Goal: Information Seeking & Learning: Learn about a topic

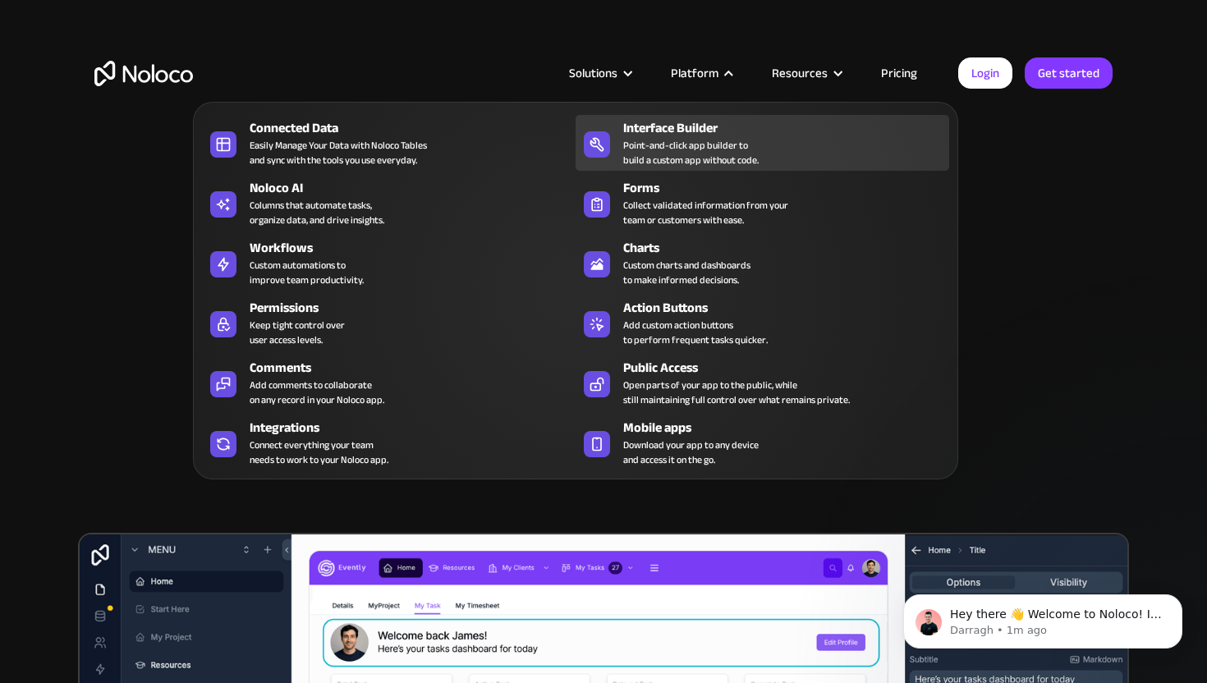
click at [765, 162] on div "Interface Builder Point-and-click app builder to build a custom app without cod…" at bounding box center [782, 142] width 318 height 49
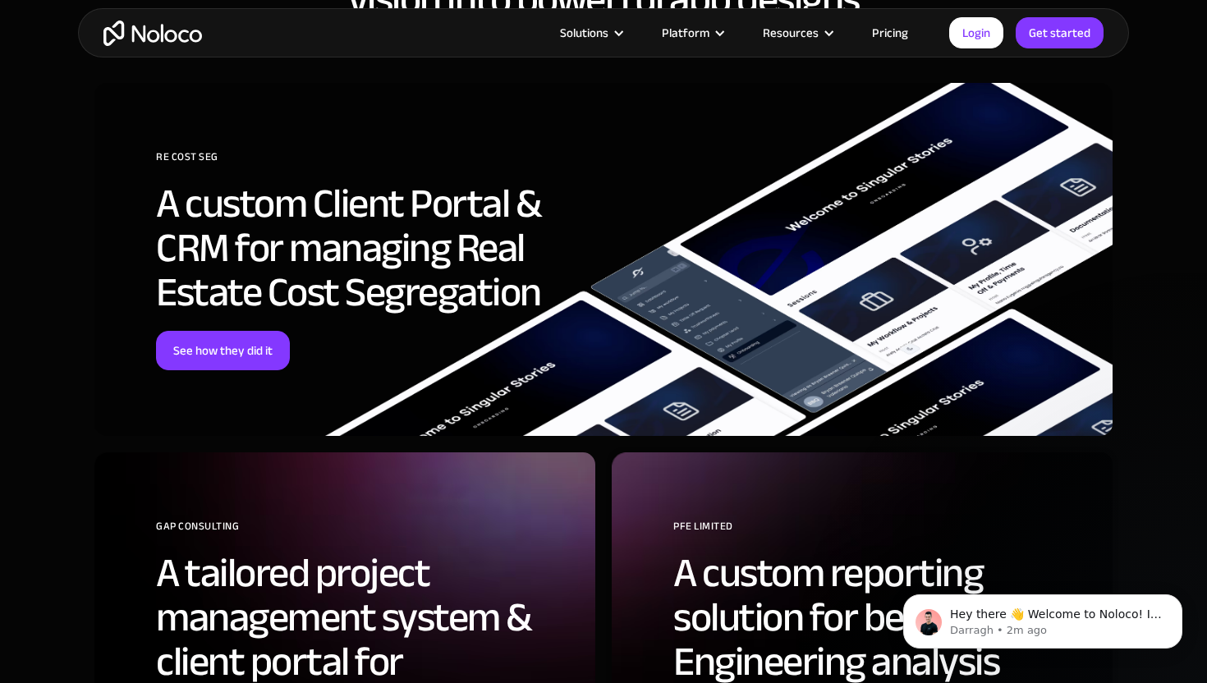
scroll to position [4061, 0]
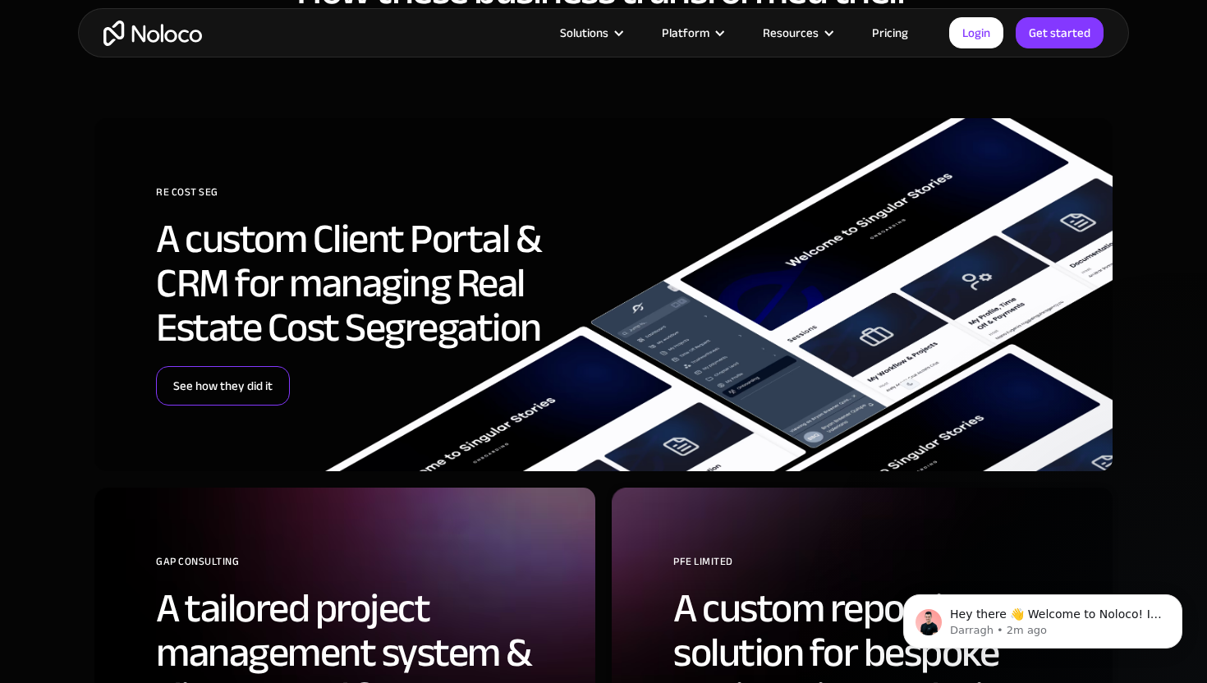
click at [259, 382] on link "See how they did it" at bounding box center [223, 385] width 134 height 39
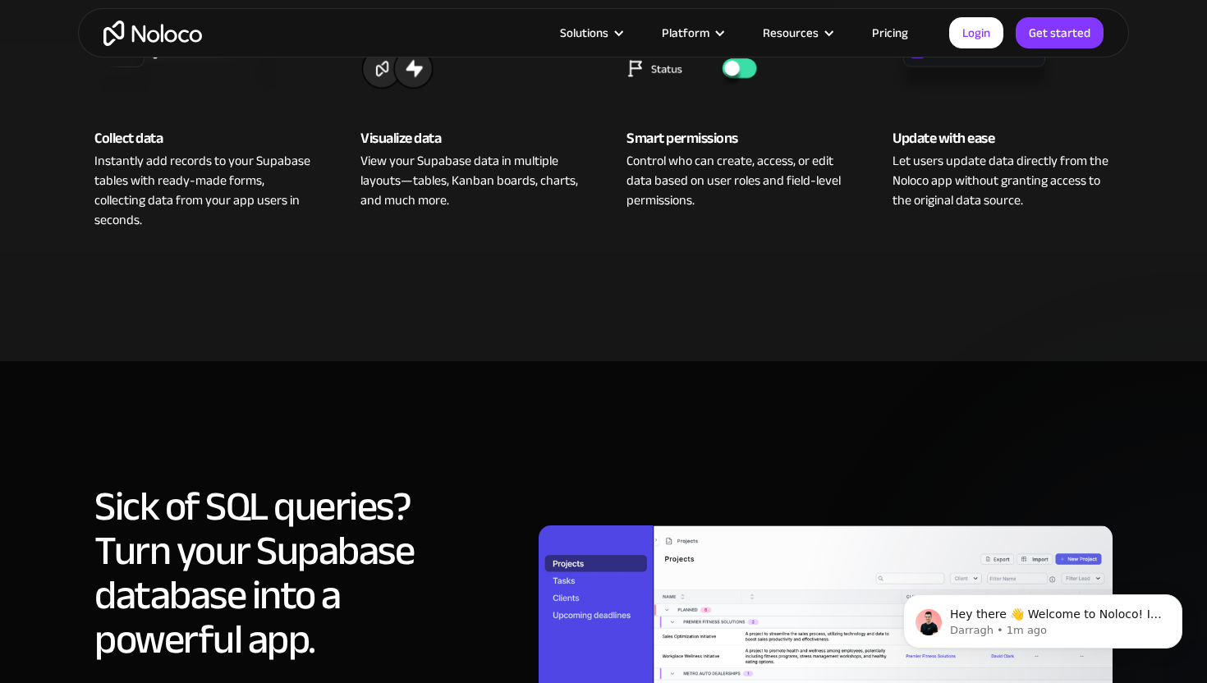
scroll to position [1119, 0]
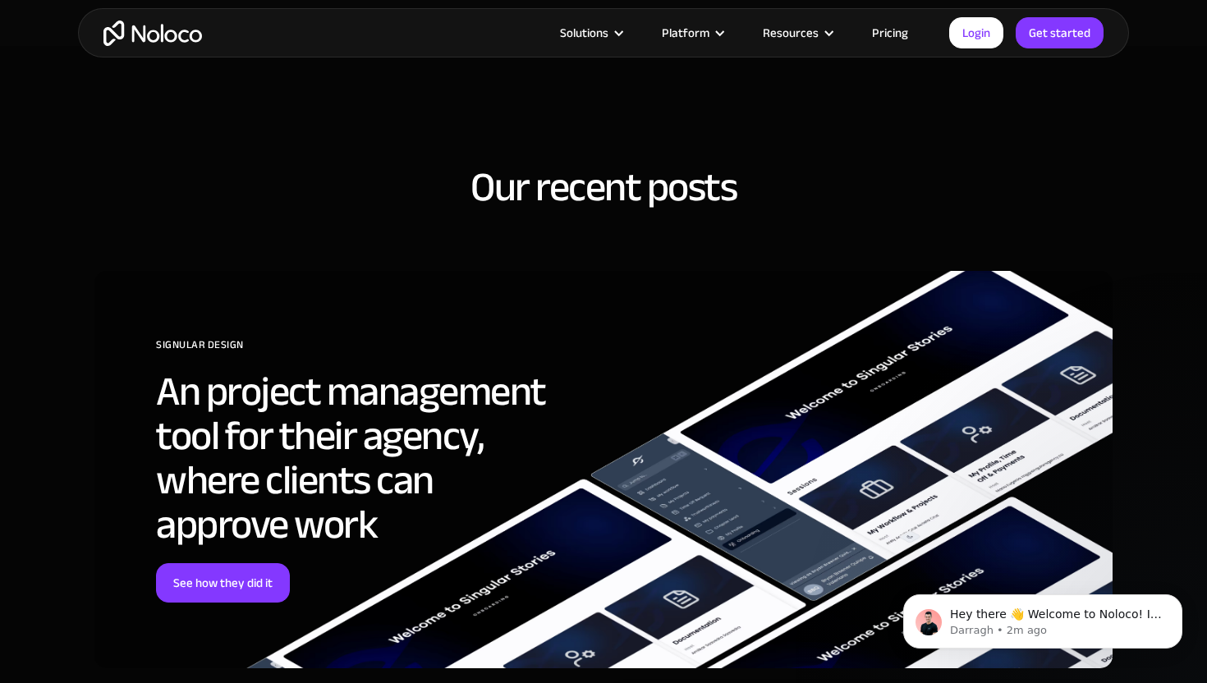
scroll to position [4339, 0]
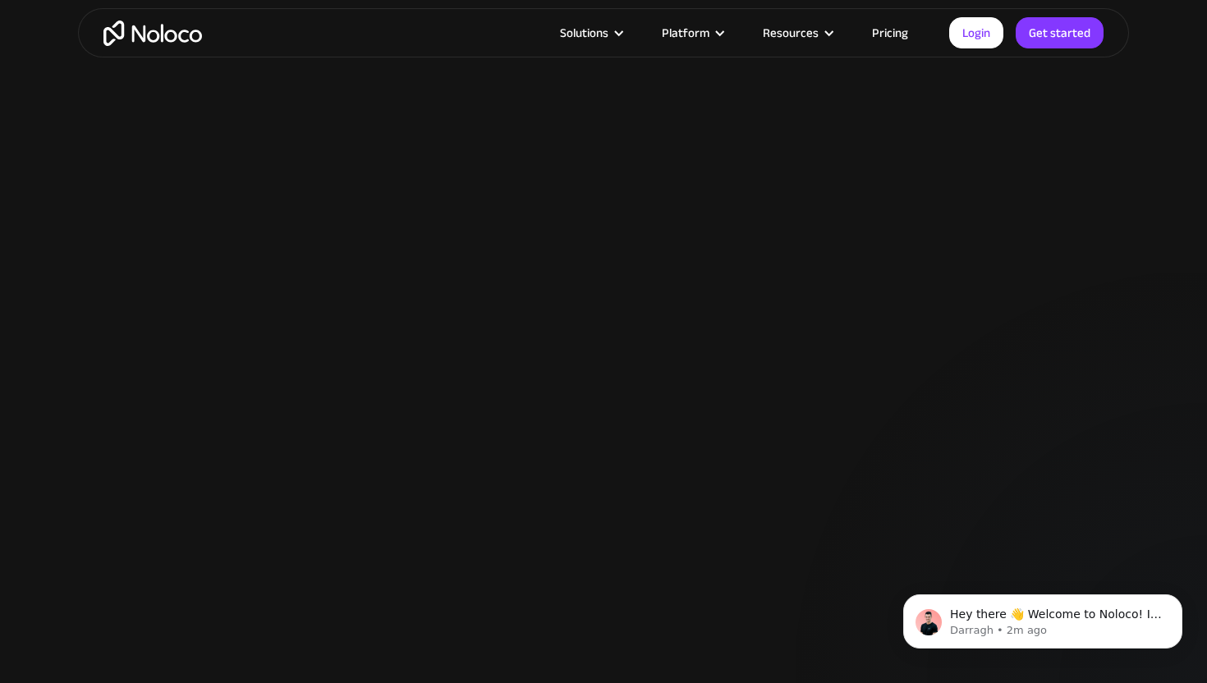
scroll to position [1915, 0]
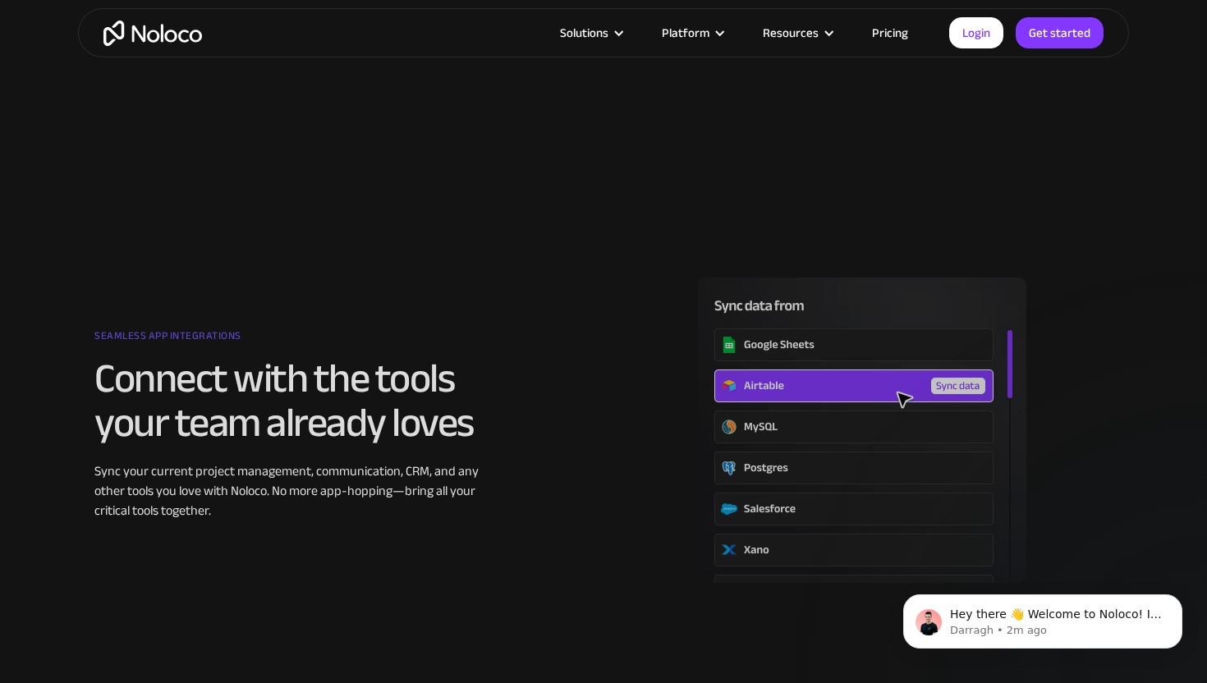
click at [882, 34] on link "Pricing" at bounding box center [890, 32] width 77 height 21
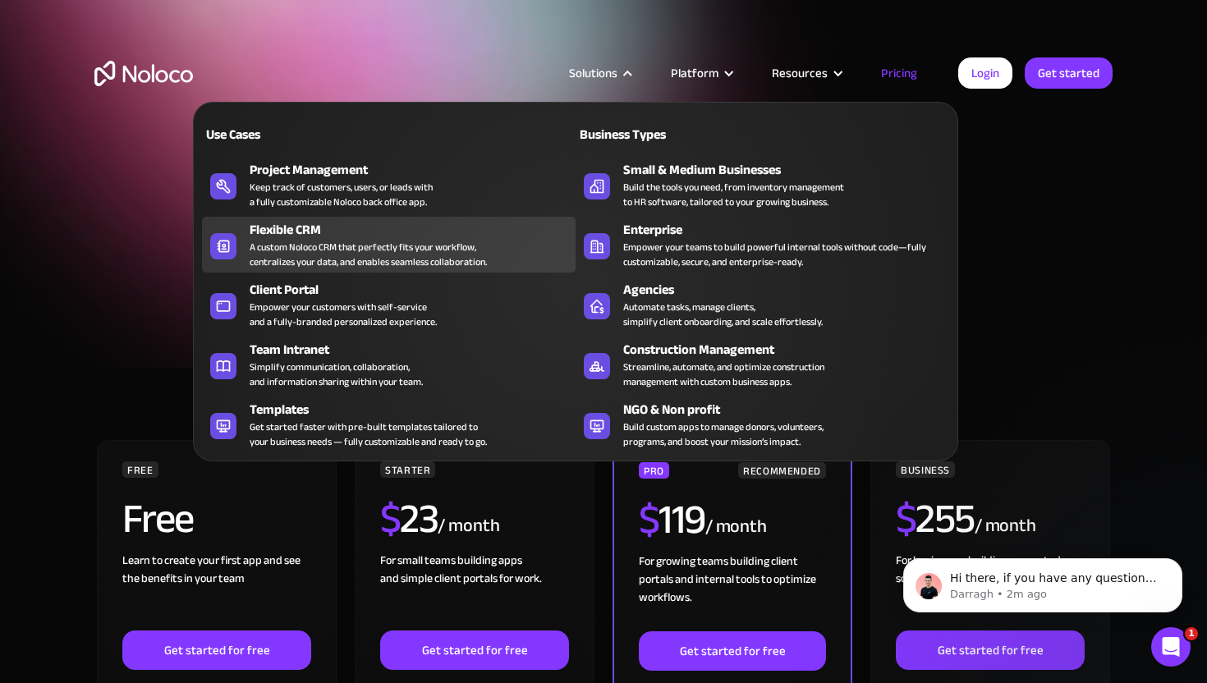
click at [459, 247] on div "A custom Noloco CRM that perfectly fits your workflow, centralizes your data, a…" at bounding box center [368, 255] width 237 height 30
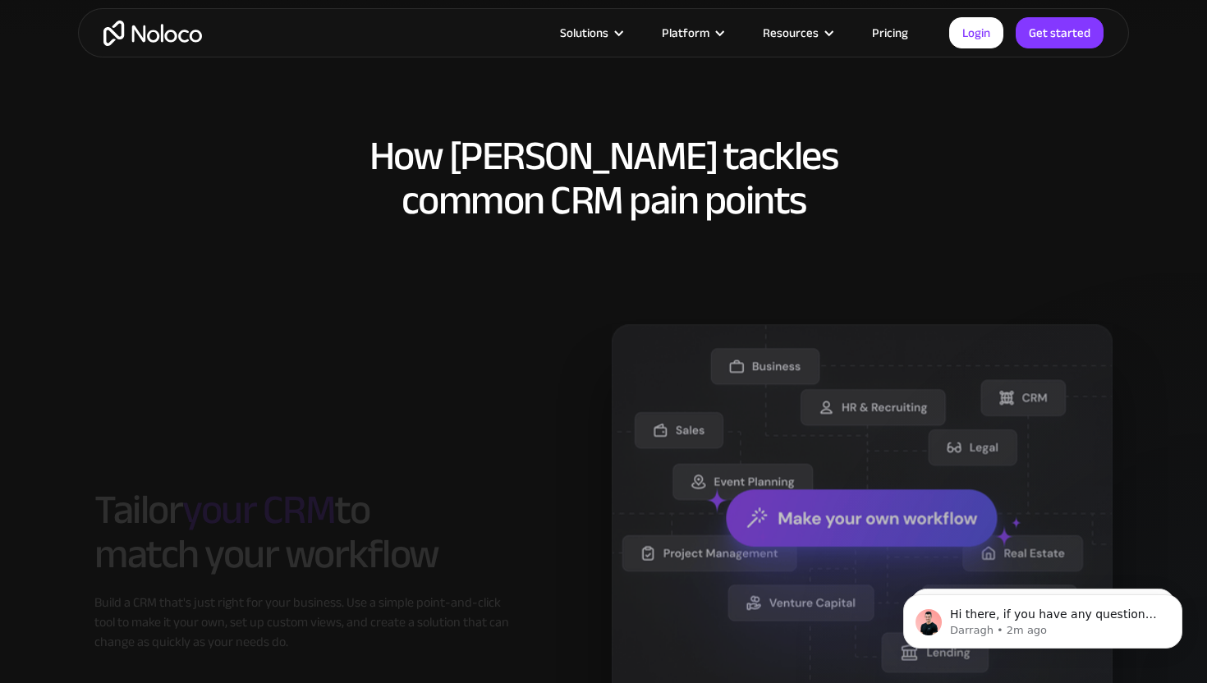
scroll to position [1148, 0]
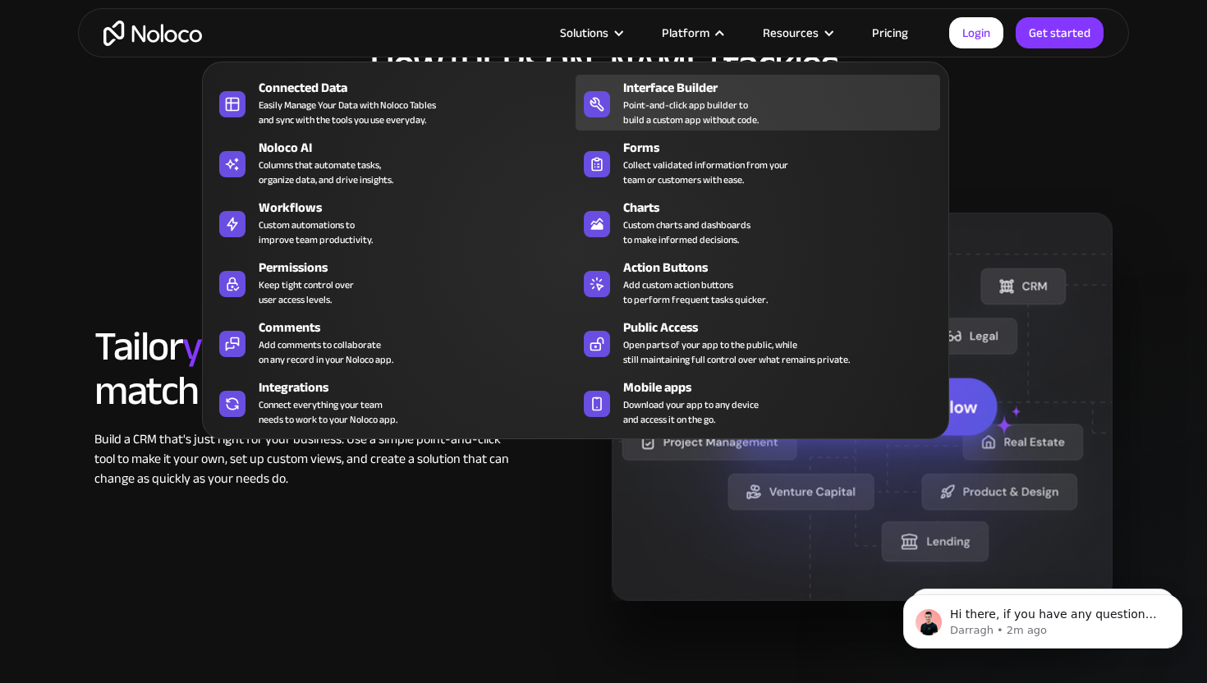
click at [668, 94] on div "Interface Builder" at bounding box center [785, 88] width 324 height 20
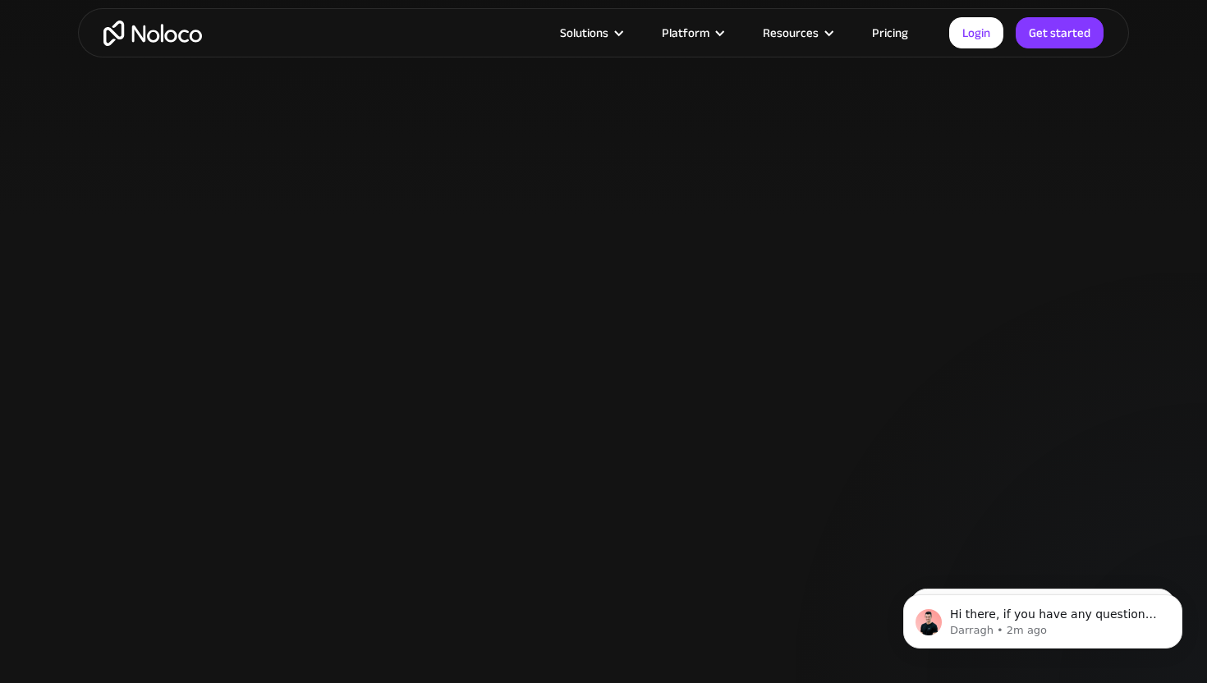
scroll to position [1331, 0]
